Goal: Information Seeking & Learning: Compare options

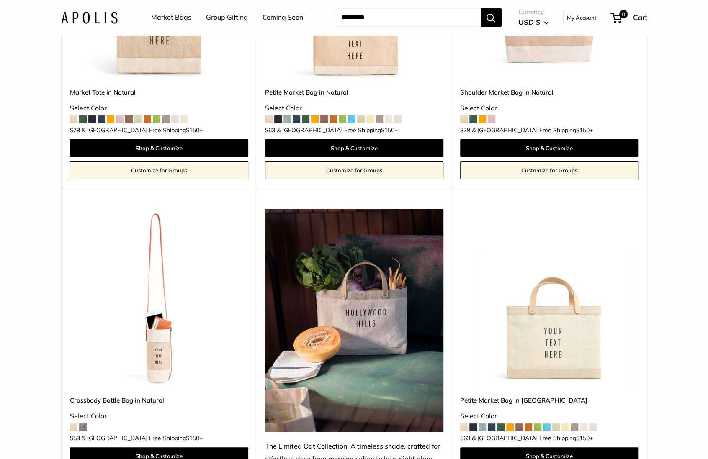
click at [88, 22] on img at bounding box center [89, 17] width 57 height 12
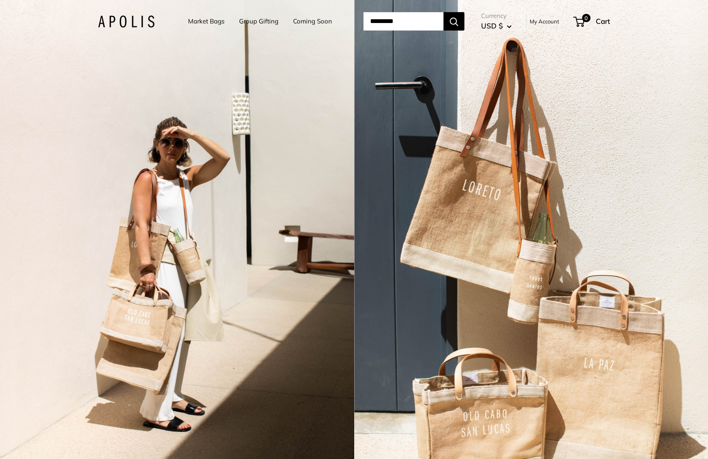
click at [144, 247] on div "2 / 3" at bounding box center [177, 229] width 354 height 459
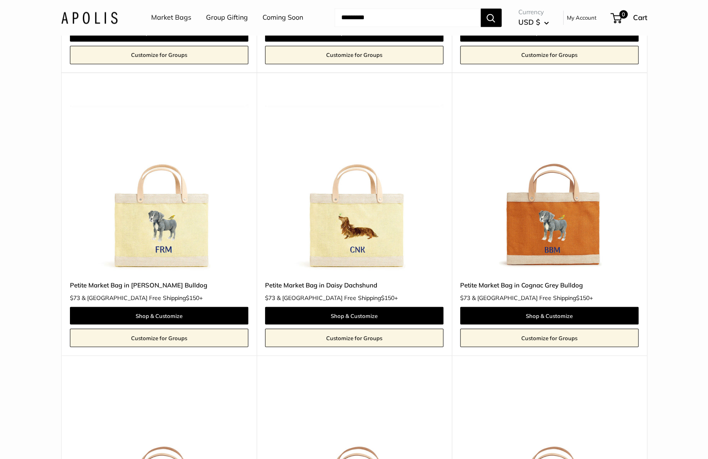
scroll to position [937, 0]
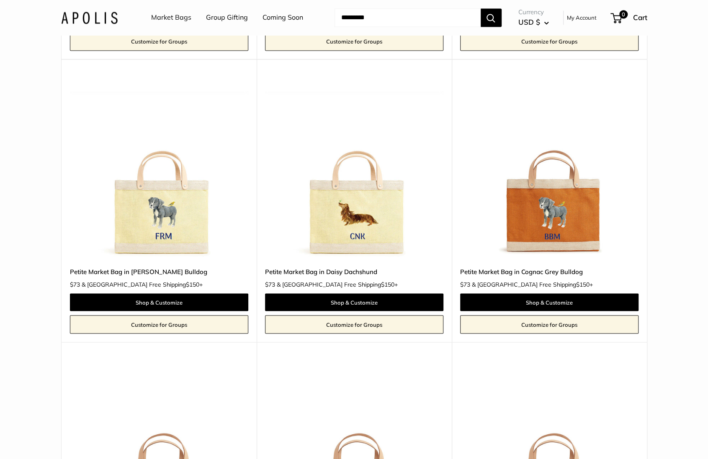
click at [0, 0] on img at bounding box center [0, 0] width 0 height 0
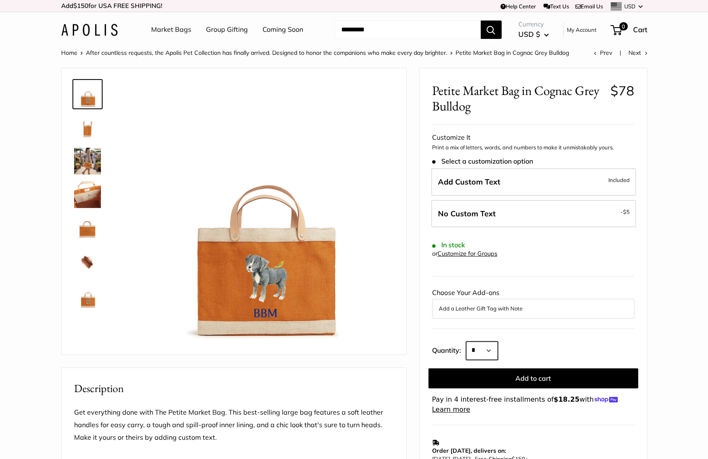
click at [493, 348] on select "* * * * * * * * * *** *** *** *** *** *** *** *** *** *** *** *** *** *** *** *…" at bounding box center [482, 351] width 32 height 18
select select "***"
click at [466, 342] on select "* * * * * * * * * *** *** *** *** *** *** *** *** *** *** *** *** *** *** *** *…" at bounding box center [482, 351] width 32 height 18
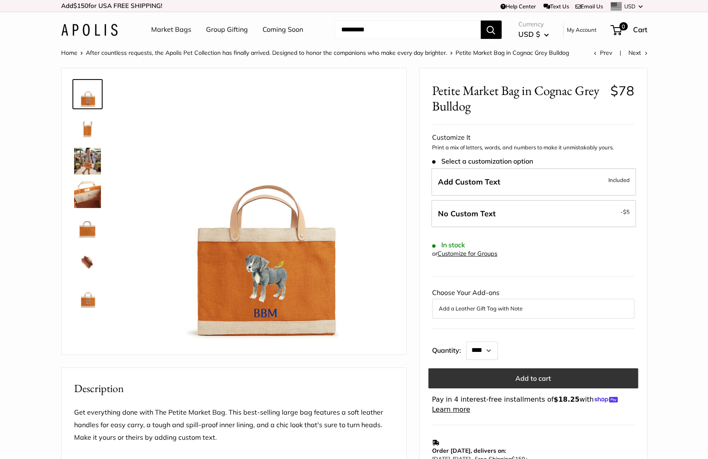
click at [540, 374] on button "Add to cart" at bounding box center [533, 379] width 210 height 20
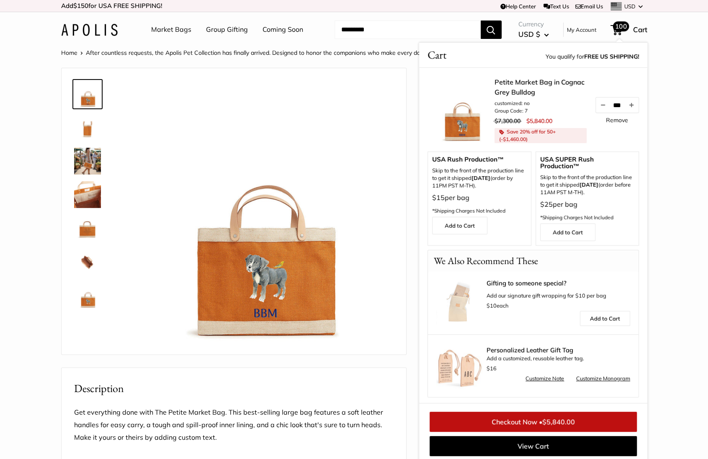
click at [614, 119] on link "Remove" at bounding box center [617, 120] width 22 height 6
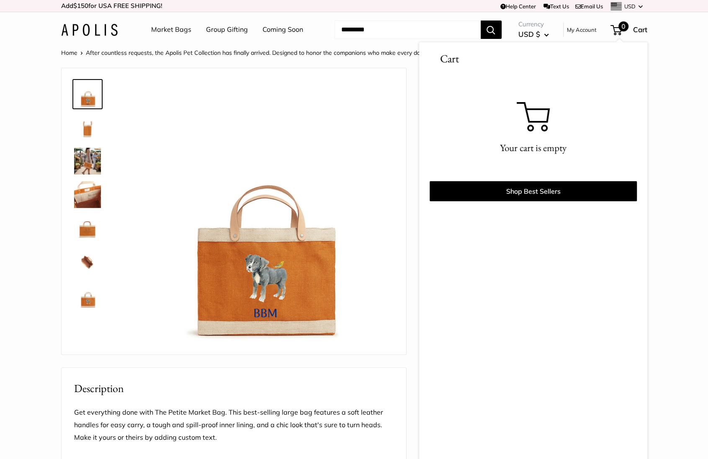
scroll to position [3, 0]
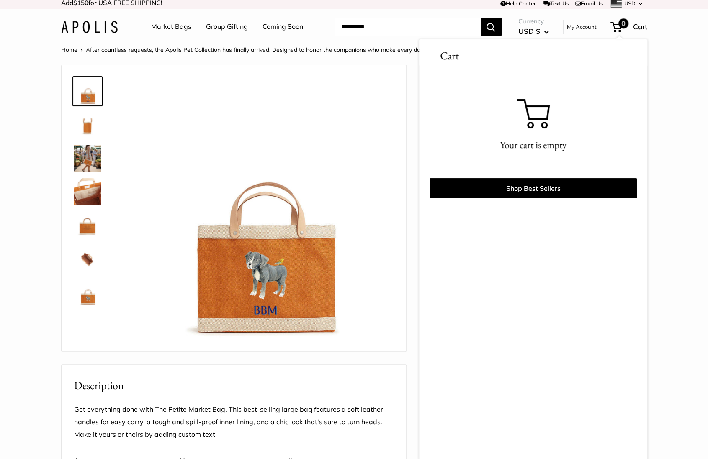
click at [163, 27] on link "Market Bags" at bounding box center [171, 27] width 40 height 13
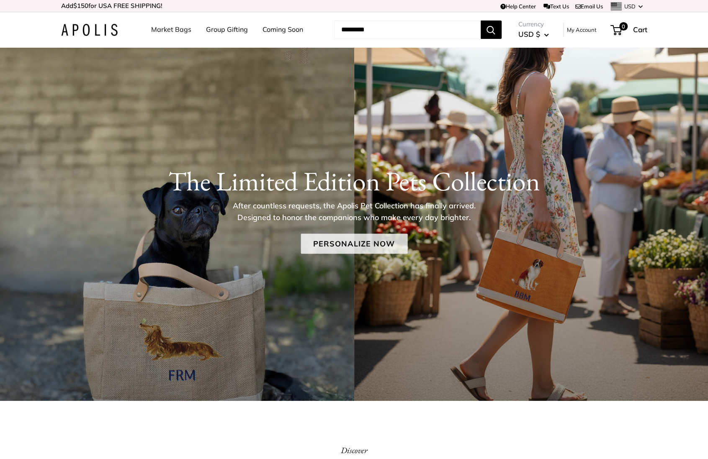
click at [341, 245] on link "Personalize Now" at bounding box center [354, 244] width 107 height 20
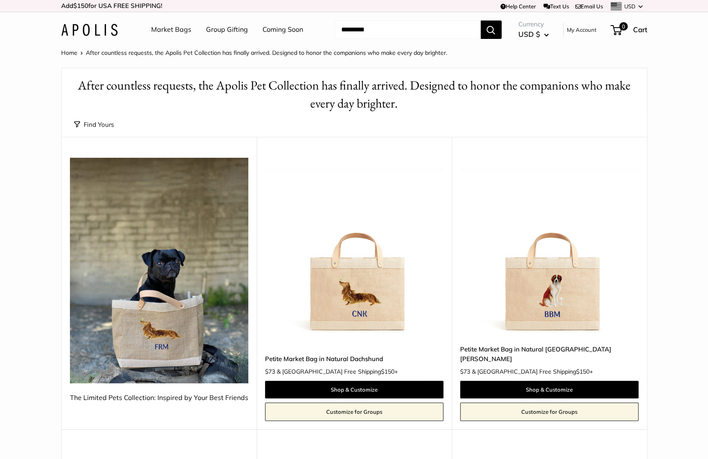
click at [105, 124] on button "Find Yours" at bounding box center [94, 125] width 40 height 12
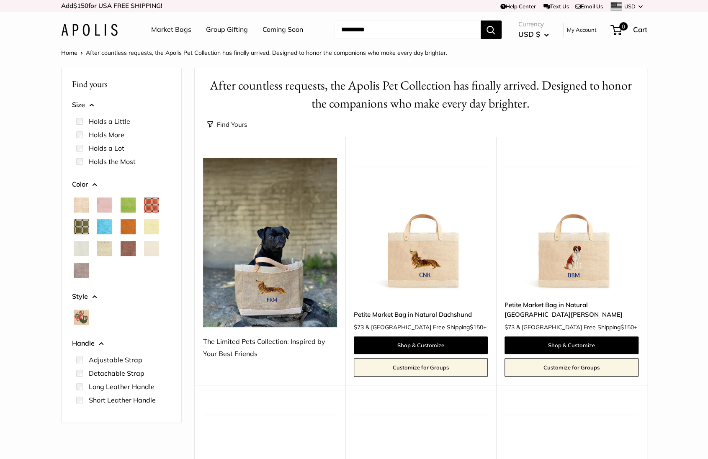
click at [124, 203] on span "Chartreuse" at bounding box center [128, 205] width 15 height 15
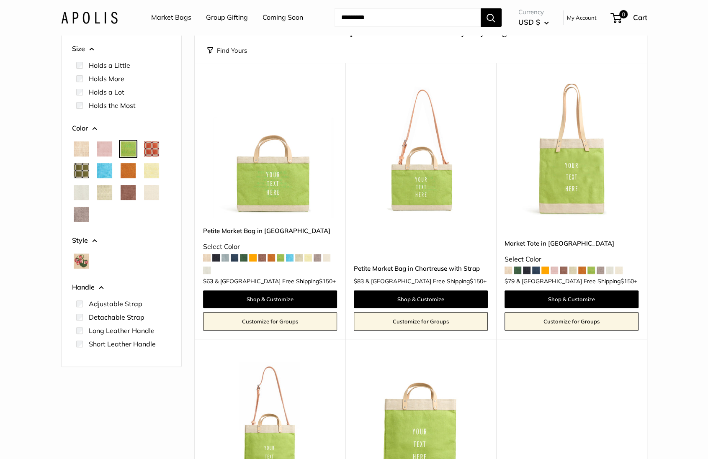
scroll to position [59, 0]
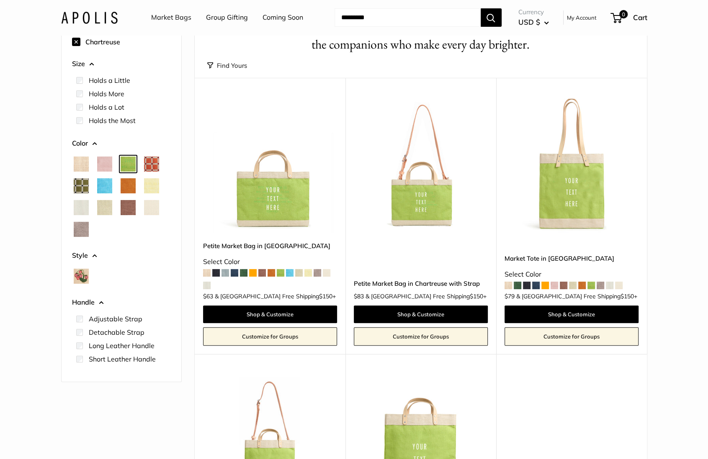
click at [105, 185] on span "Cobalt" at bounding box center [104, 185] width 15 height 15
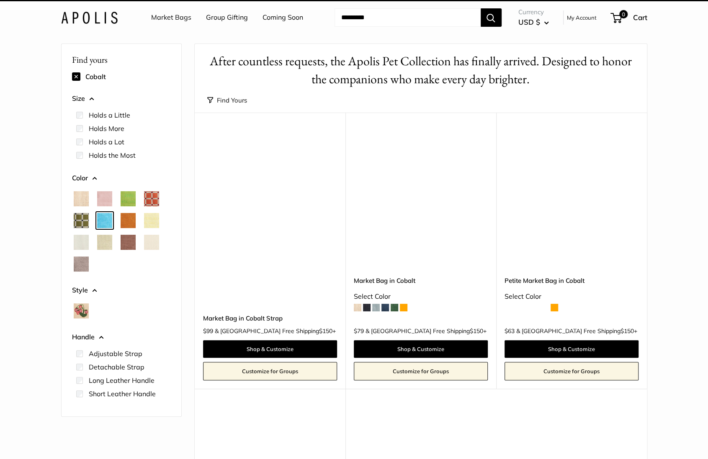
scroll to position [22, 0]
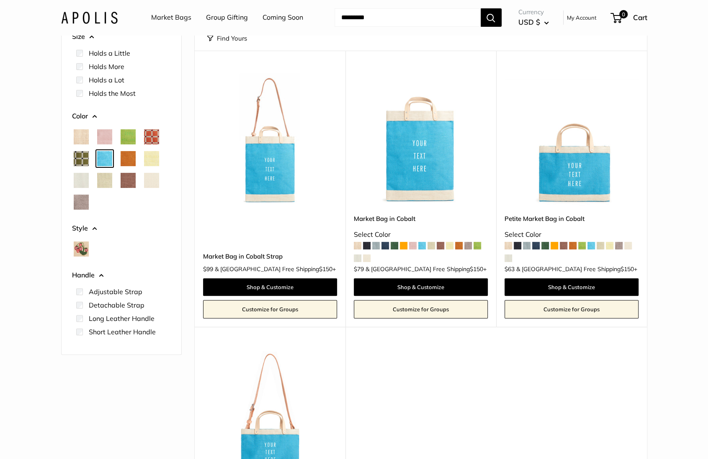
click at [132, 157] on span "Cognac" at bounding box center [128, 158] width 15 height 15
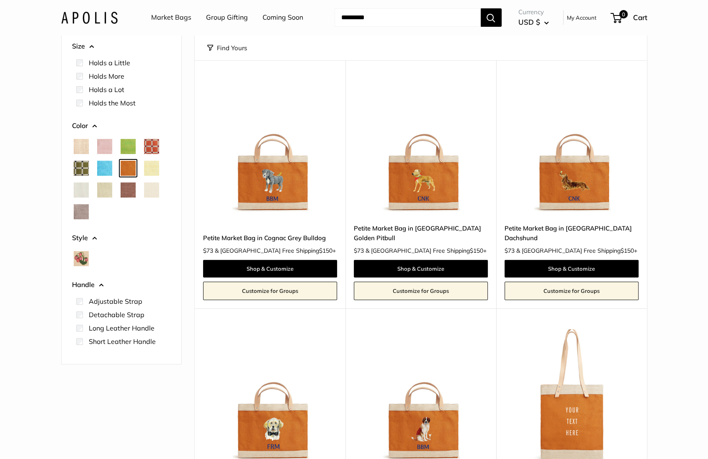
scroll to position [65, 0]
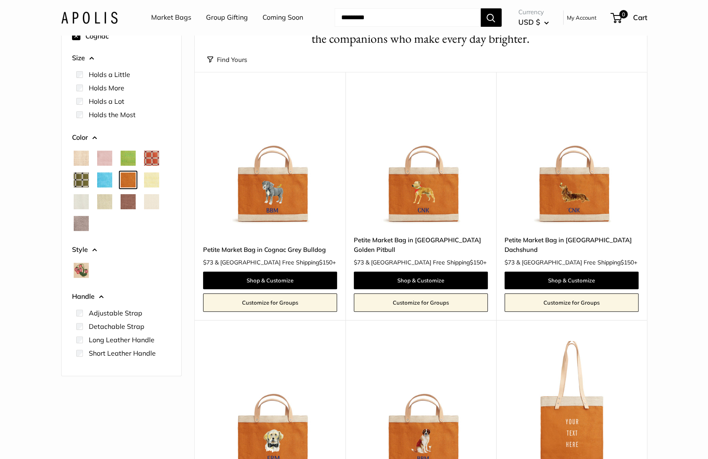
click at [152, 173] on div at bounding box center [151, 180] width 15 height 15
click at [152, 177] on span "Daisy" at bounding box center [151, 180] width 15 height 15
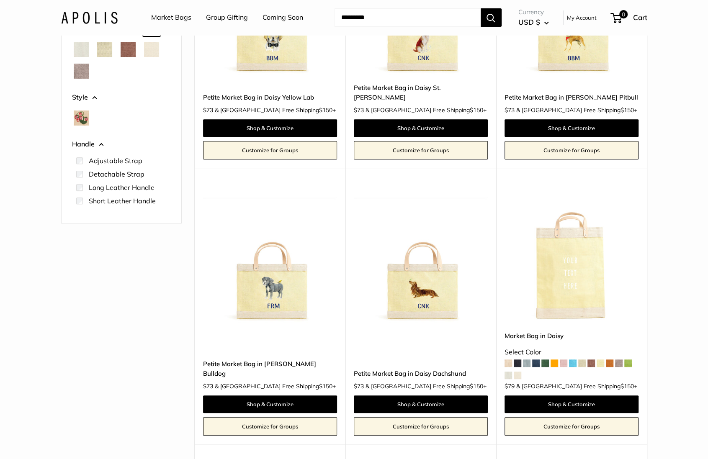
scroll to position [5, 0]
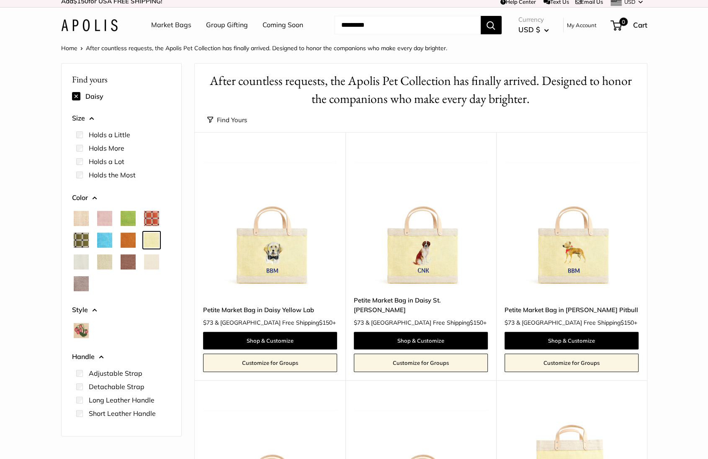
click at [86, 264] on span "Dove" at bounding box center [81, 262] width 15 height 15
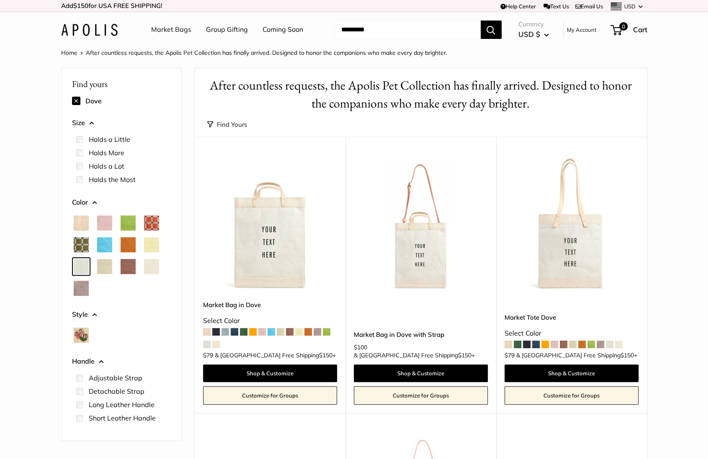
click at [101, 268] on span "Mint Sorbet" at bounding box center [104, 266] width 15 height 15
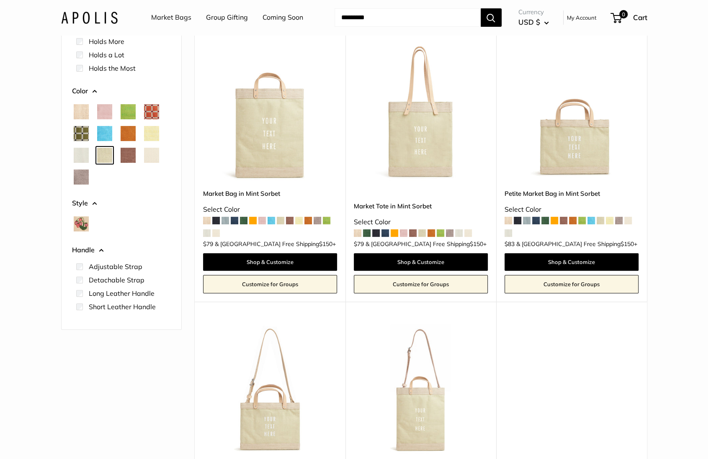
scroll to position [104, 0]
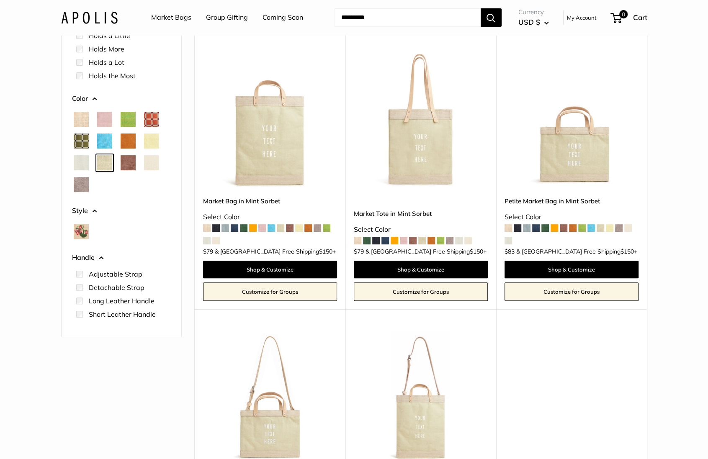
click at [130, 164] on span "Mustang" at bounding box center [128, 162] width 15 height 15
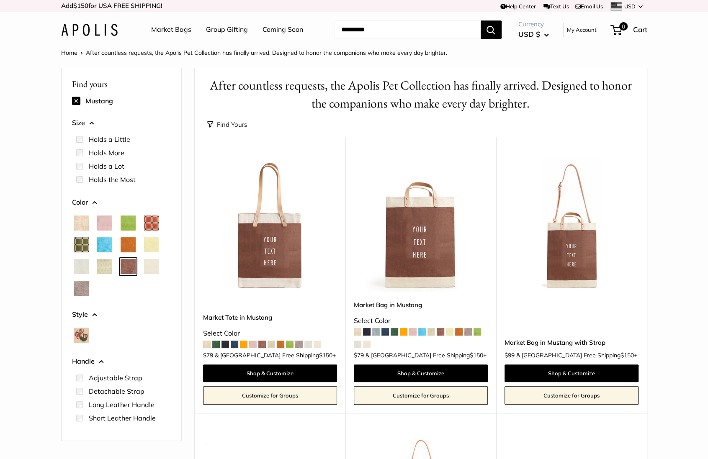
click at [147, 263] on span "Oat" at bounding box center [151, 266] width 15 height 15
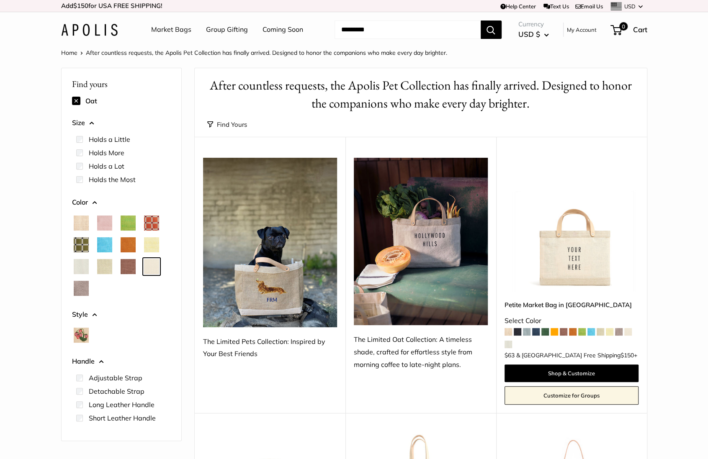
click at [86, 288] on span "Taupe" at bounding box center [81, 288] width 15 height 15
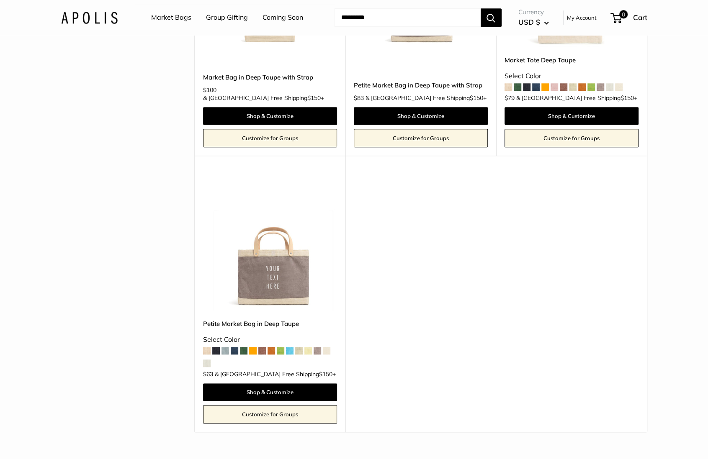
scroll to position [535, 0]
